Goal: Entertainment & Leisure: Browse casually

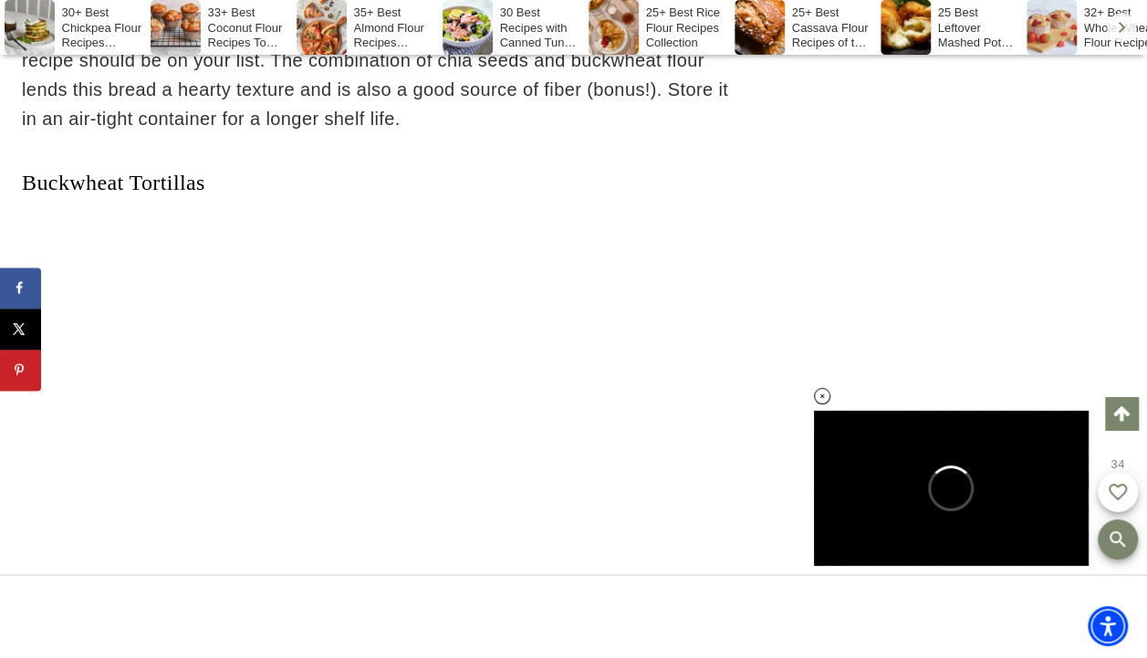
scroll to position [7981, 0]
